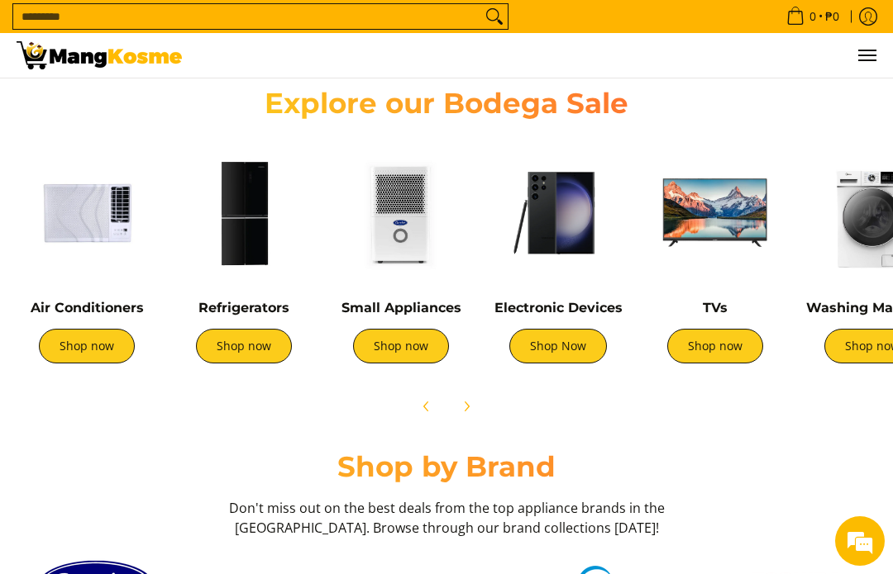
scroll to position [534, 0]
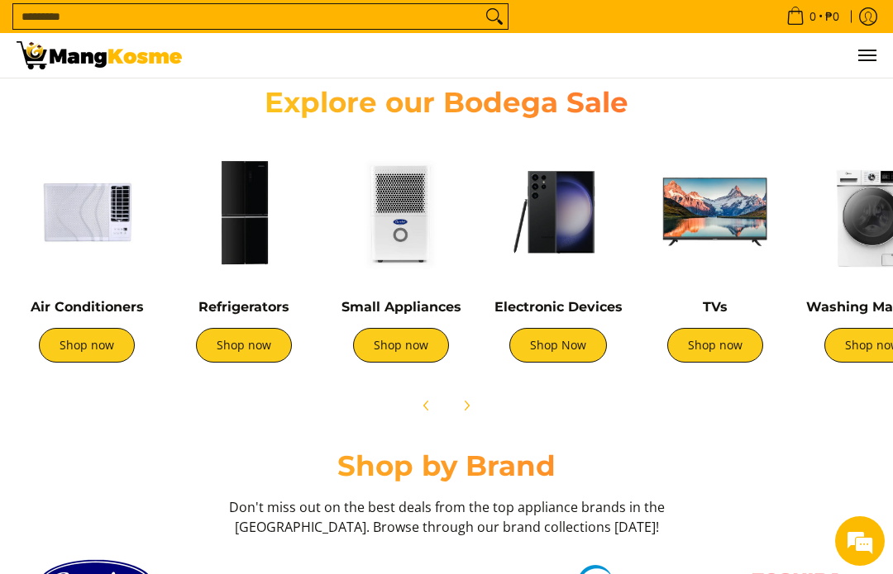
click at [69, 354] on link "Shop now" at bounding box center [87, 345] width 96 height 35
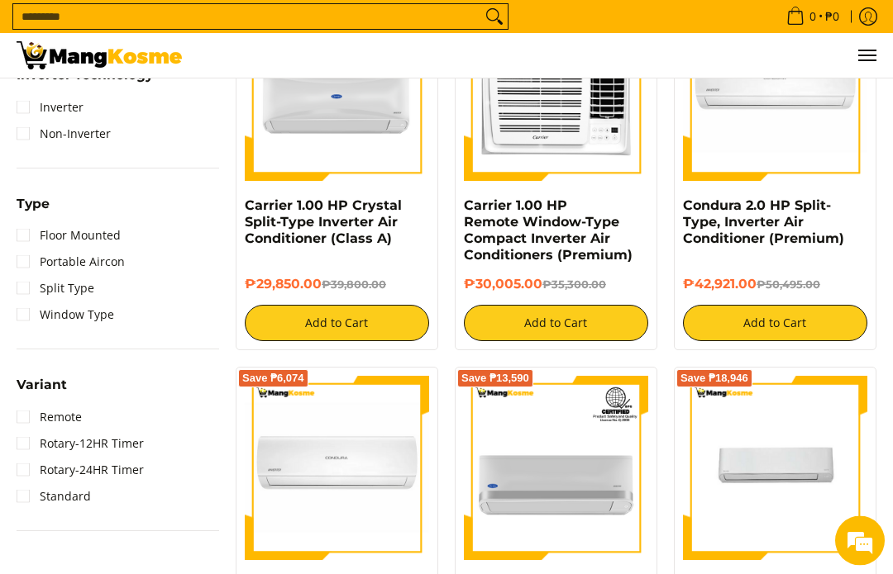
scroll to position [1094, 0]
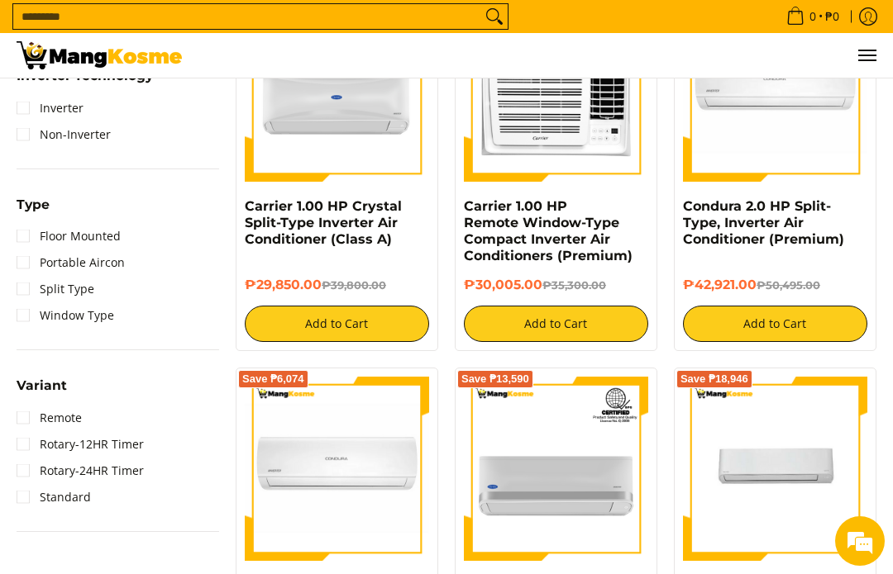
click at [21, 321] on link "Window Type" at bounding box center [66, 315] width 98 height 26
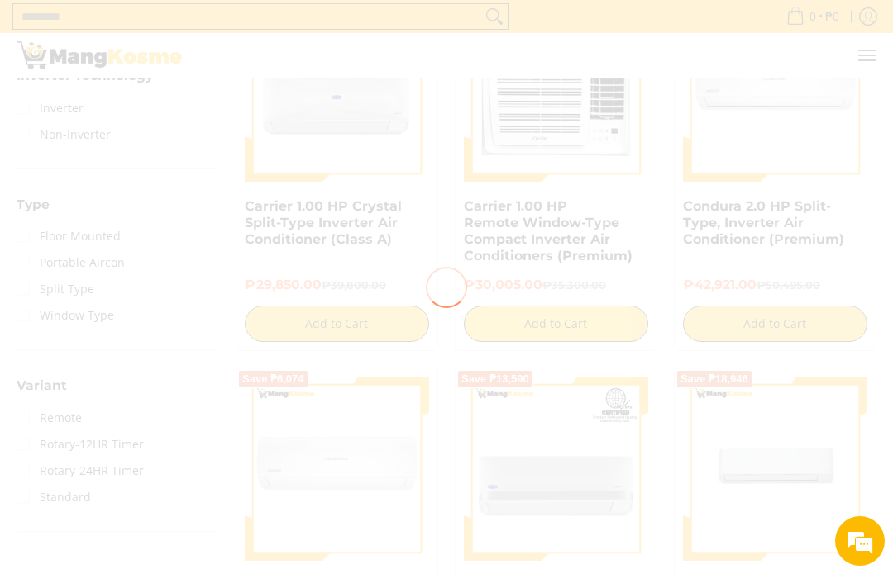
click at [808, 331] on div at bounding box center [446, 287] width 893 height 574
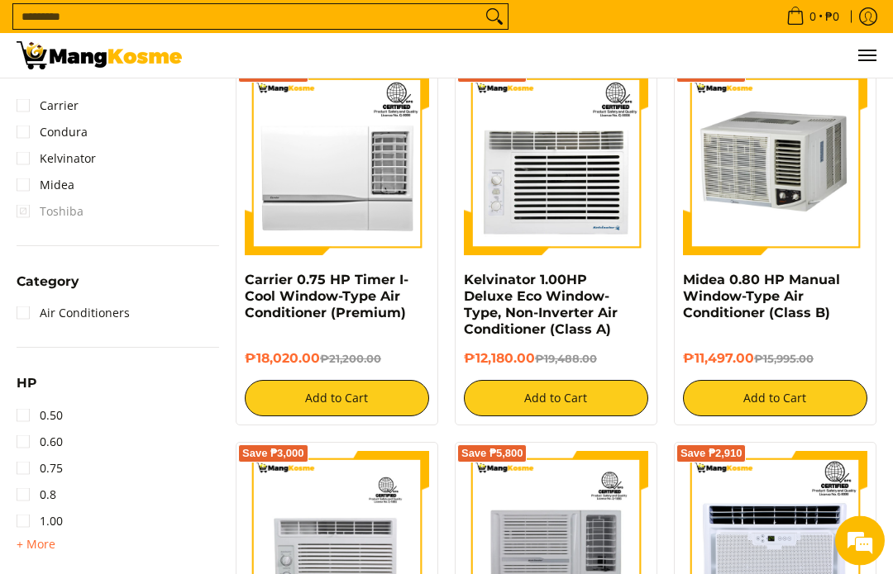
scroll to position [655, 0]
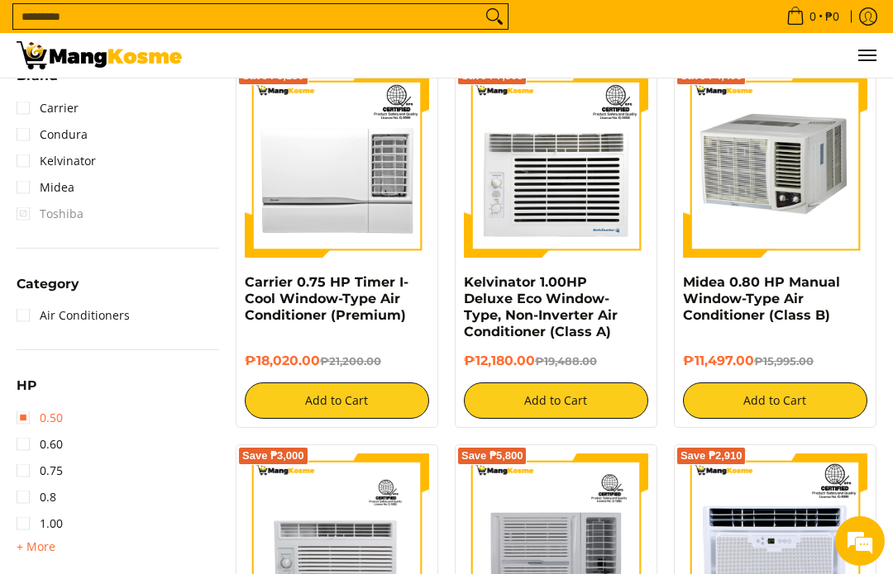
click at [23, 415] on link "0.50" at bounding box center [40, 418] width 46 height 26
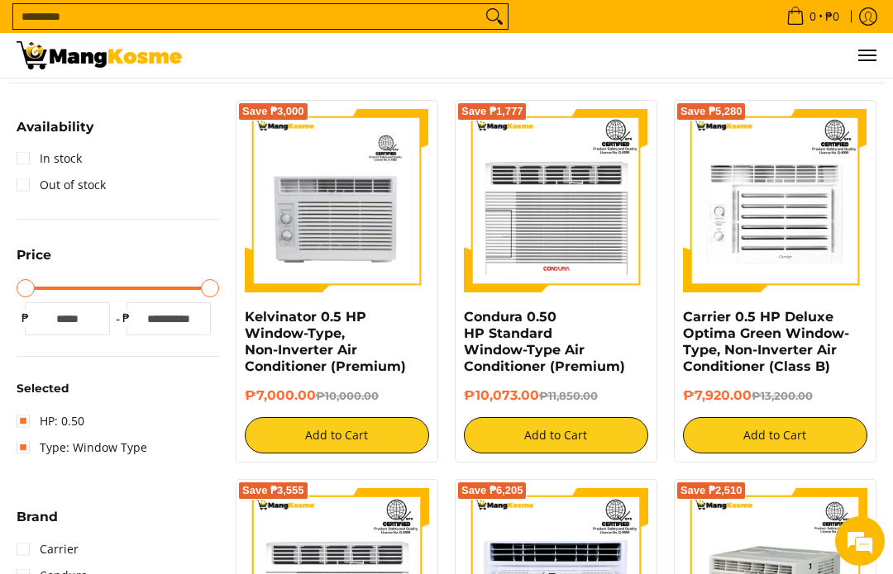
scroll to position [214, 0]
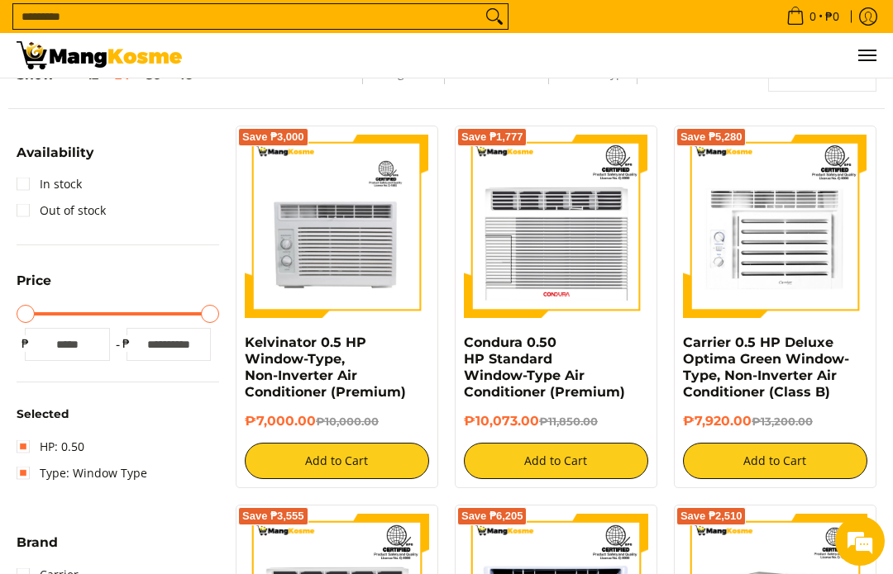
click at [322, 250] on img at bounding box center [337, 227] width 184 height 184
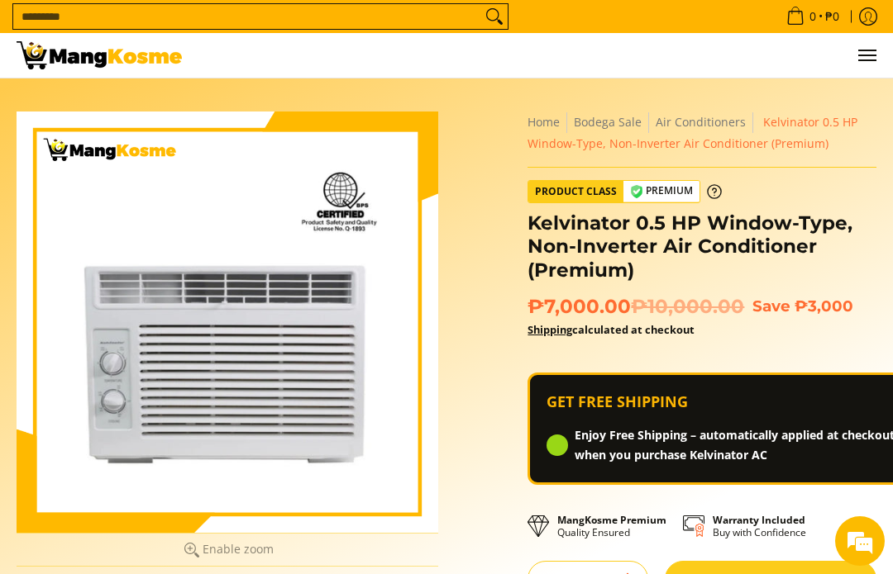
scroll to position [299, 0]
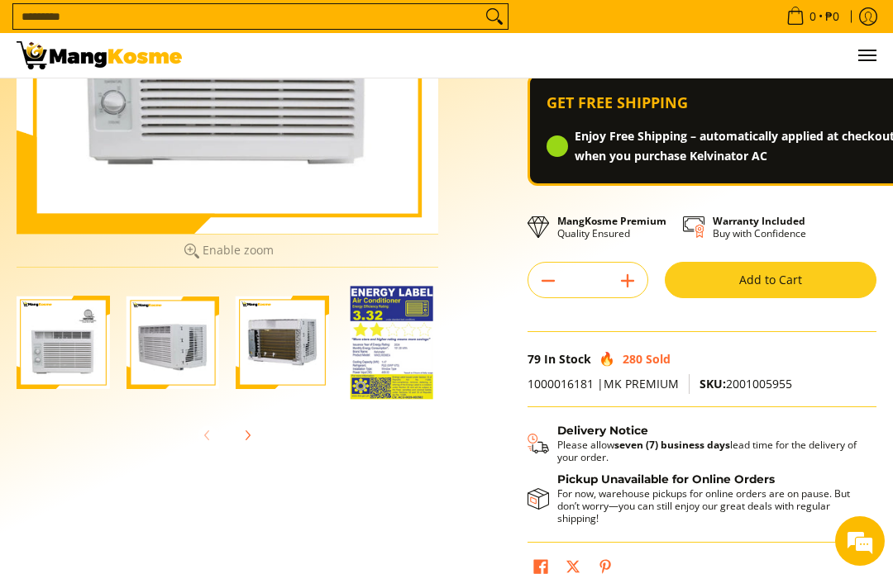
click at [56, 350] on img "kelvinator-.5hp-window-type-airconditioner-full-view-mang-kosme" at bounding box center [63, 342] width 93 height 93
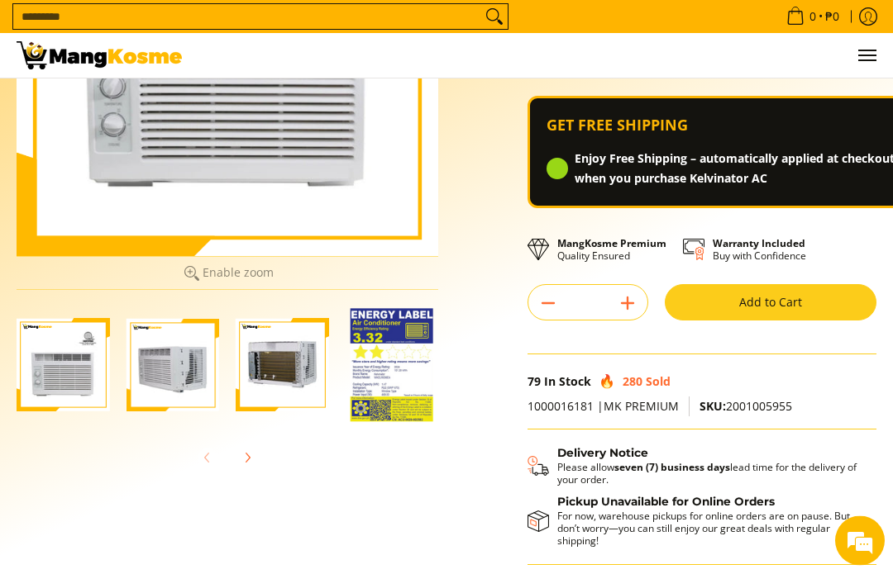
scroll to position [276, 0]
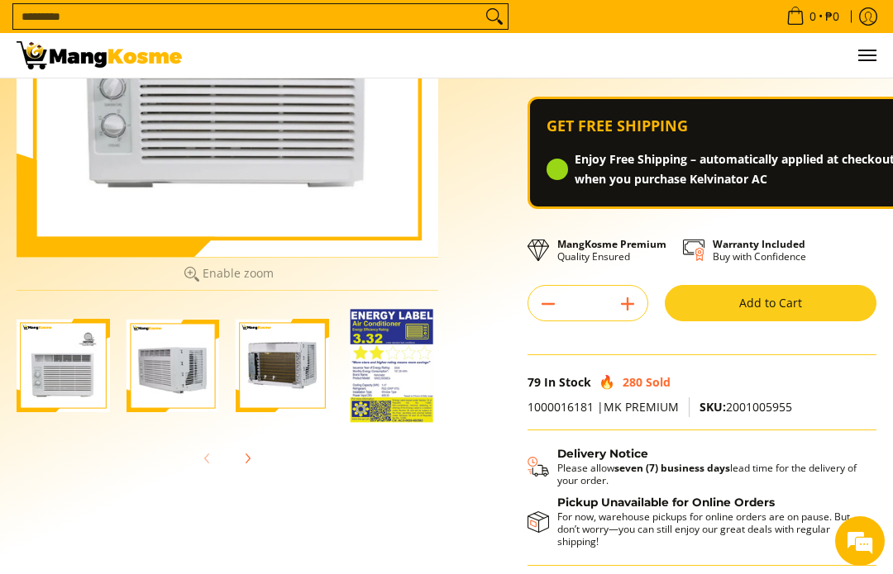
click at [396, 358] on img "Kelvinator 0.5 HP Window-Type, Non-Inverter Air Conditioner (Premium)-4" at bounding box center [391, 365] width 83 height 113
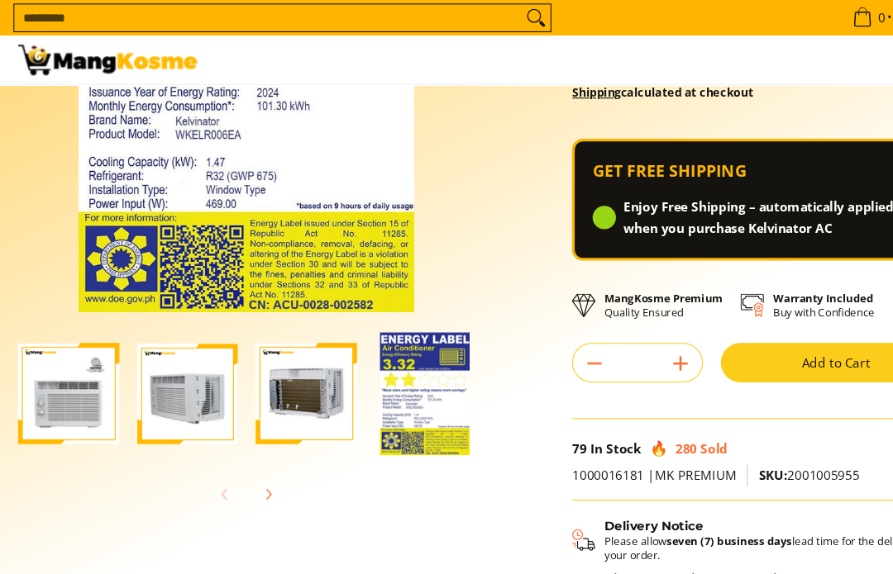
scroll to position [237, 0]
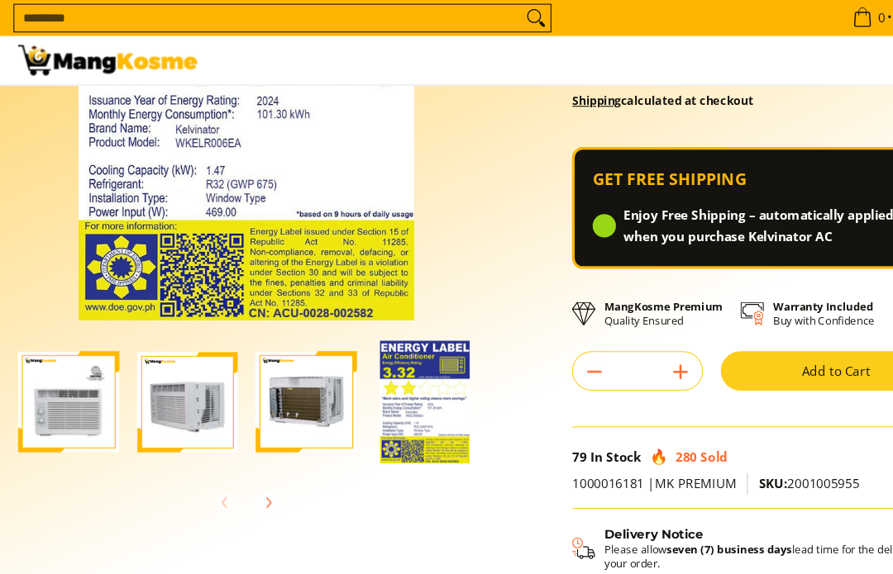
click at [175, 394] on img "Kelvinator 0.5 HP Window-Type, Non-Inverter Air Conditioner (Premium)-2" at bounding box center [172, 370] width 93 height 93
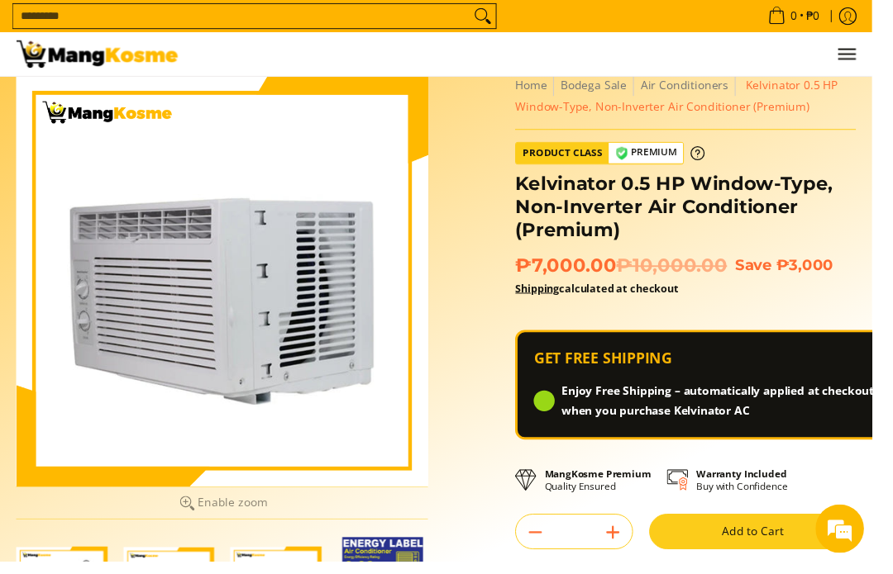
scroll to position [0, 0]
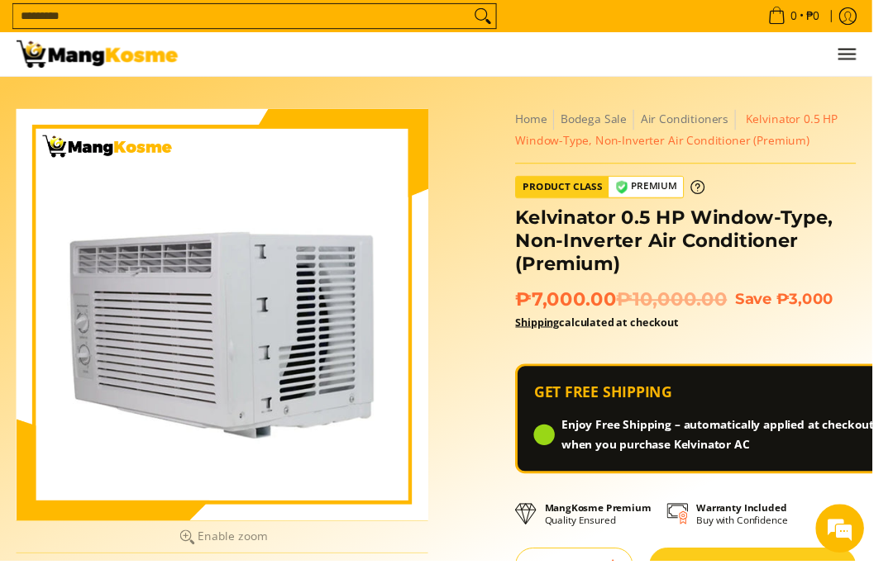
click at [97, 60] on img at bounding box center [99, 55] width 165 height 28
